Goal: Transaction & Acquisition: Purchase product/service

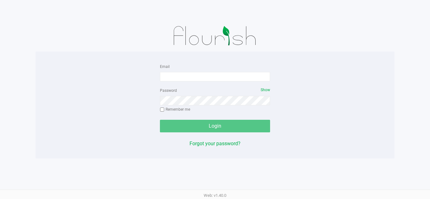
click at [203, 82] on form "Email Password Show Remember me Login" at bounding box center [215, 98] width 110 height 70
click at [208, 80] on input "Email" at bounding box center [215, 76] width 110 height 9
type input "[EMAIL_ADDRESS][DOMAIN_NAME]"
click at [237, 109] on div "Password Show Remember me" at bounding box center [215, 101] width 110 height 28
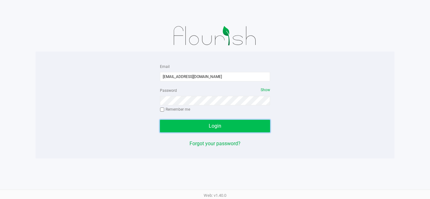
click at [236, 126] on button "Login" at bounding box center [215, 126] width 110 height 13
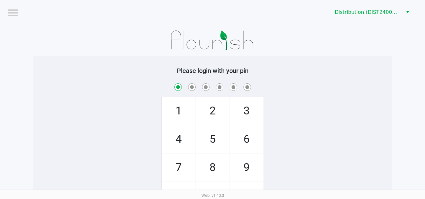
checkbox input "true"
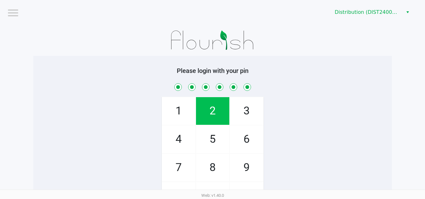
checkbox input "true"
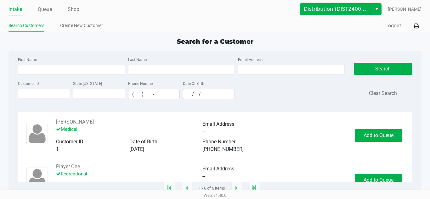
click at [344, 11] on span "Distribution (DIST2400016)" at bounding box center [336, 9] width 65 height 8
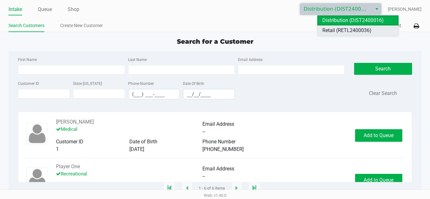
click at [343, 31] on span "Retail (RETL2400036)" at bounding box center [347, 31] width 49 height 8
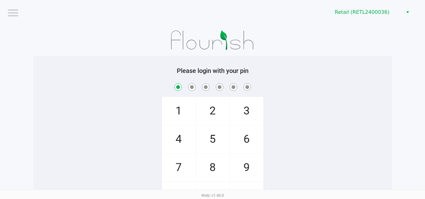
checkbox input "true"
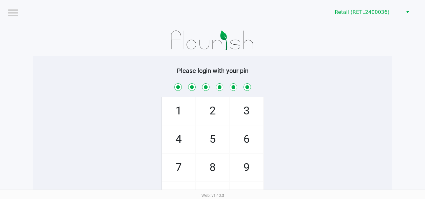
checkbox input "true"
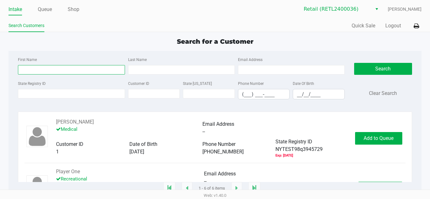
click at [89, 69] on input "First Name" at bounding box center [71, 69] width 107 height 9
type input "Manoj"
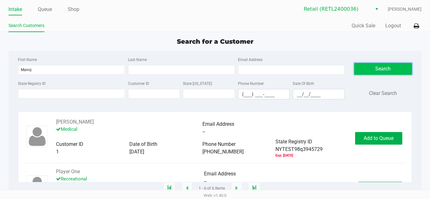
click at [364, 65] on button "Search" at bounding box center [383, 69] width 58 height 12
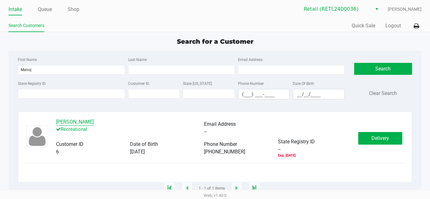
click at [72, 120] on button "[PERSON_NAME]" at bounding box center [75, 122] width 38 height 8
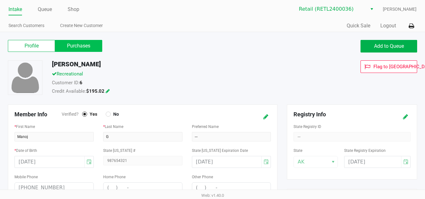
click at [94, 49] on label "Purchases" at bounding box center [78, 46] width 47 height 12
click at [0, 0] on 1 "Purchases" at bounding box center [0, 0] width 0 height 0
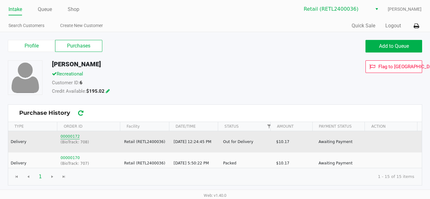
click at [68, 138] on button "00000172" at bounding box center [69, 137] width 19 height 6
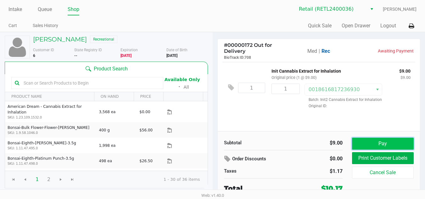
click at [364, 140] on button "Pay" at bounding box center [383, 144] width 62 height 12
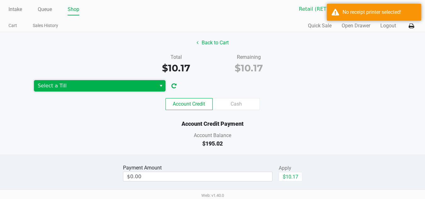
click at [89, 91] on span "Select a Till" at bounding box center [95, 85] width 123 height 11
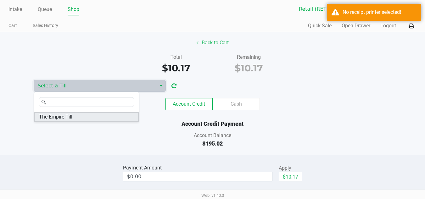
click at [83, 116] on li "The Empire Till" at bounding box center [86, 117] width 105 height 10
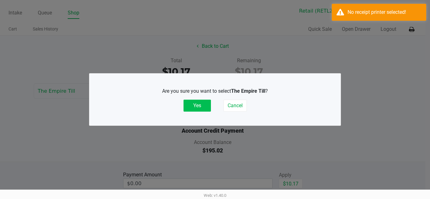
click at [187, 110] on button "Yes" at bounding box center [197, 106] width 27 height 12
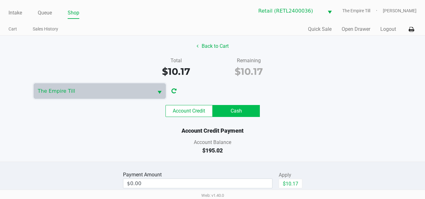
click at [248, 112] on label "Cash" at bounding box center [236, 111] width 47 height 12
click at [0, 0] on 1 "Cash" at bounding box center [0, 0] width 0 height 0
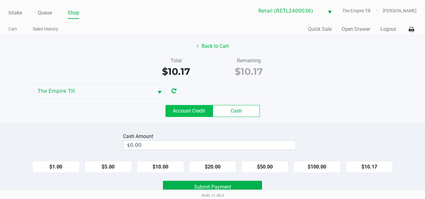
click at [199, 112] on label "Account Credit" at bounding box center [189, 111] width 47 height 12
click at [0, 0] on 0 "Account Credit" at bounding box center [0, 0] width 0 height 0
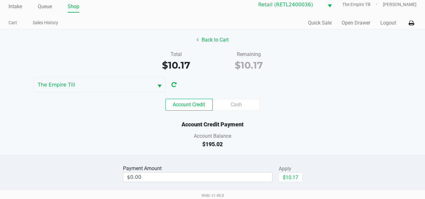
scroll to position [17, 0]
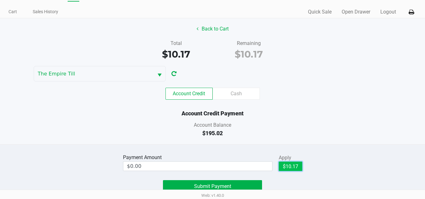
click at [290, 168] on button "$10.17" at bounding box center [291, 166] width 24 height 9
click at [296, 168] on button "Clear" at bounding box center [296, 166] width 20 height 9
click at [286, 168] on button "$10.17" at bounding box center [291, 166] width 24 height 9
type input "$10.17"
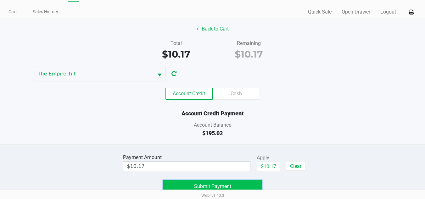
click at [241, 184] on button "Submit Payment" at bounding box center [212, 186] width 99 height 13
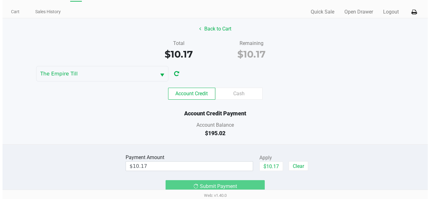
scroll to position [0, 0]
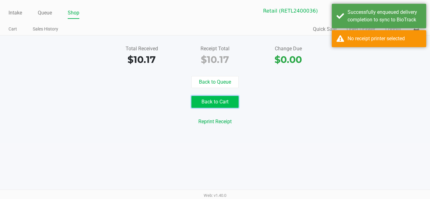
click at [223, 101] on button "Back to Cart" at bounding box center [214, 102] width 47 height 12
